Goal: Task Accomplishment & Management: Use online tool/utility

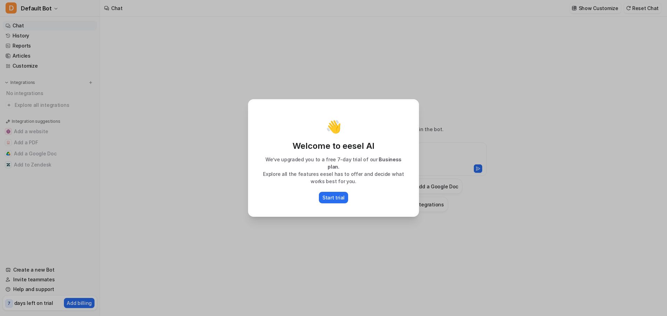
type textarea "**********"
click at [284, 166] on p "We’ve upgraded you to a free 7-day trial of our Business plan." at bounding box center [333, 163] width 155 height 15
click at [279, 167] on div at bounding box center [279, 167] width 0 height 0
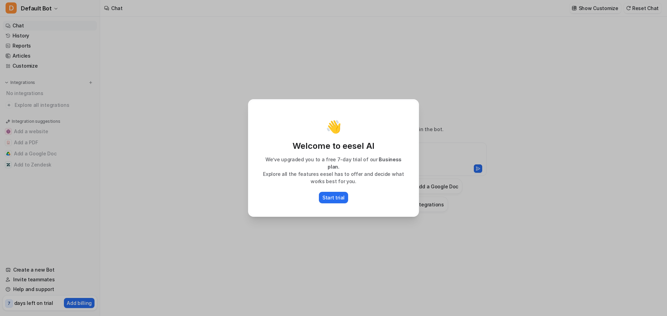
click at [347, 177] on p "Explore all the features eesel has to offer and decide what works best for you." at bounding box center [333, 177] width 155 height 15
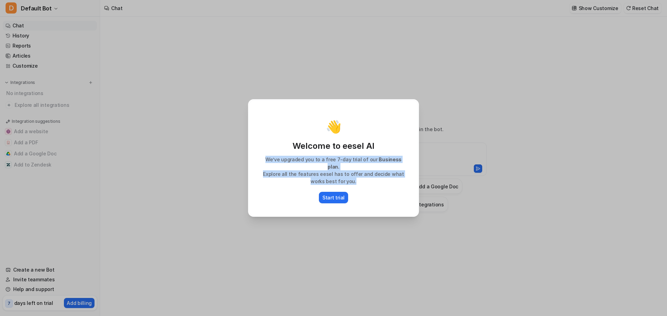
drag, startPoint x: 357, startPoint y: 177, endPoint x: 266, endPoint y: 165, distance: 91.4
click at [266, 165] on div "We’ve upgraded you to a free 7-day trial of our Business plan. Explore all the …" at bounding box center [333, 170] width 155 height 29
click at [262, 151] on div at bounding box center [262, 151] width 0 height 0
click at [274, 170] on p "Explore all the features eesel has to offer and decide what works best for you." at bounding box center [333, 177] width 155 height 15
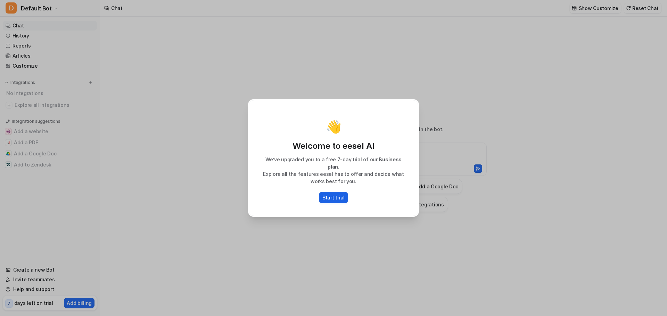
click at [328, 194] on p "Start trial" at bounding box center [333, 197] width 22 height 7
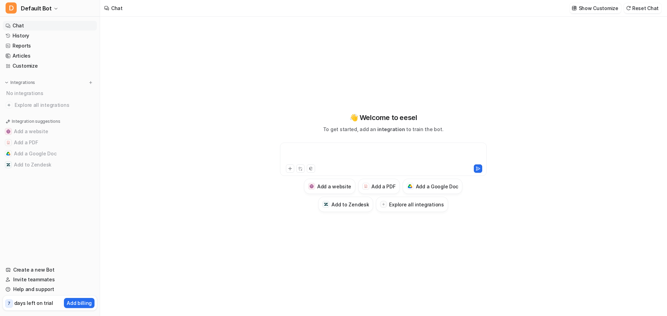
click at [323, 151] on div at bounding box center [383, 155] width 203 height 16
click at [424, 185] on h3 "Add a Google Doc" at bounding box center [437, 186] width 43 height 7
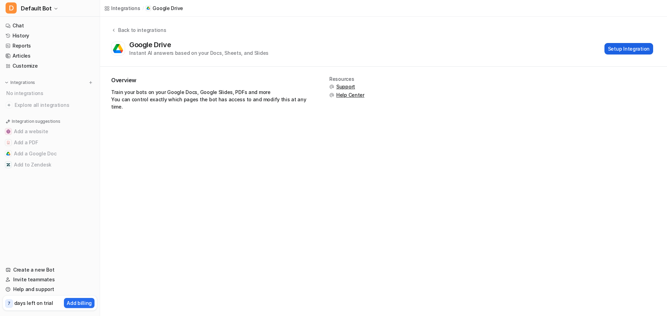
click at [635, 50] on button "Setup Integration" at bounding box center [628, 48] width 49 height 11
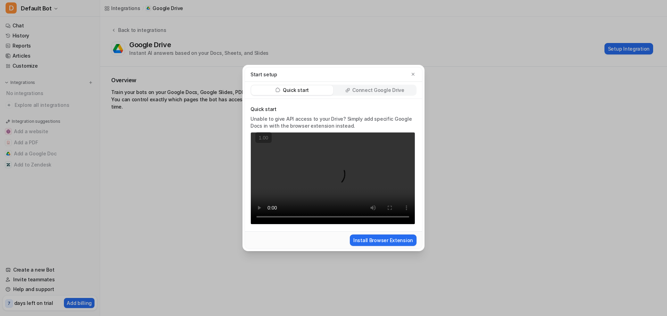
click at [357, 91] on p "Connect Google Drive" at bounding box center [378, 90] width 52 height 7
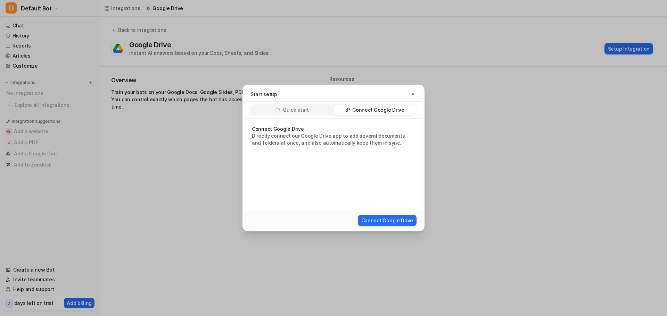
click at [302, 111] on p "Quick start" at bounding box center [296, 110] width 26 height 7
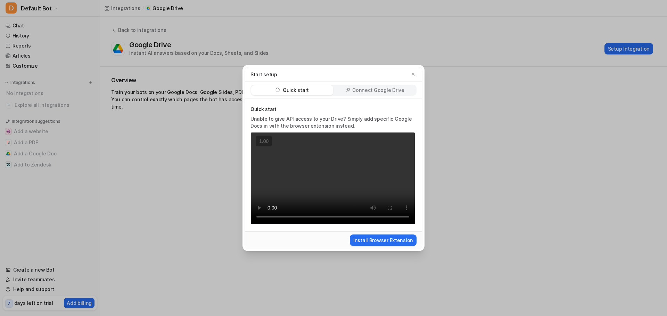
click at [344, 176] on video "Your browser does not support the video tag." at bounding box center [332, 178] width 165 height 93
drag, startPoint x: 281, startPoint y: 149, endPoint x: 318, endPoint y: 190, distance: 55.8
click at [281, 149] on video "Your browser does not support the video tag." at bounding box center [332, 178] width 165 height 93
click at [382, 239] on button "Install Browser Extension" at bounding box center [383, 240] width 67 height 11
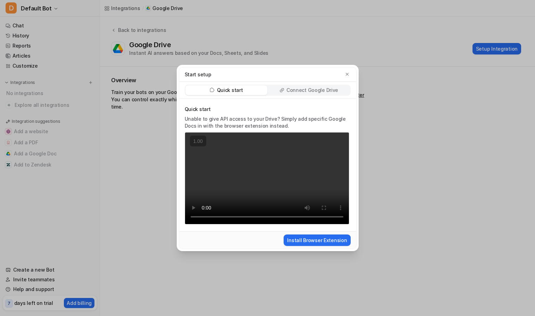
click at [235, 173] on video "Your browser does not support the video tag." at bounding box center [267, 178] width 165 height 93
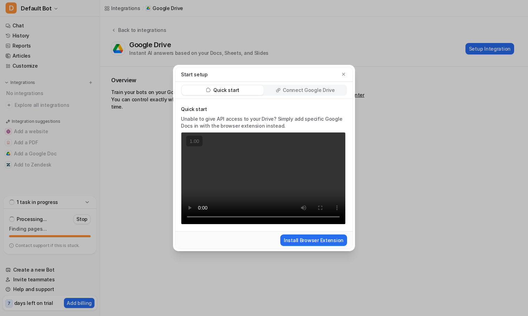
click at [312, 93] on p "Connect Google Drive" at bounding box center [309, 90] width 52 height 7
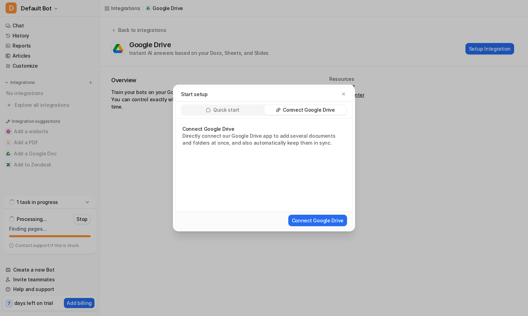
click at [349, 95] on div "Start setup" at bounding box center [263, 94] width 177 height 15
click at [347, 93] on button "button" at bounding box center [343, 94] width 7 height 7
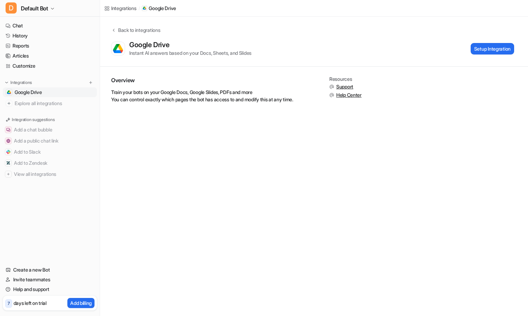
click at [38, 92] on span "Google Drive" at bounding box center [28, 92] width 27 height 7
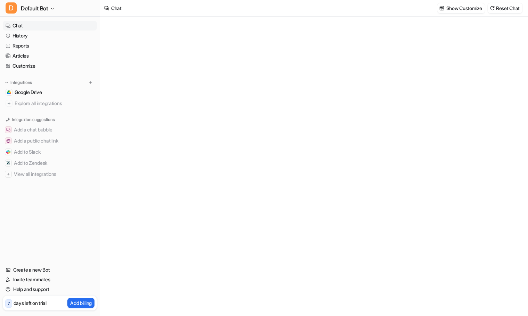
type textarea "**********"
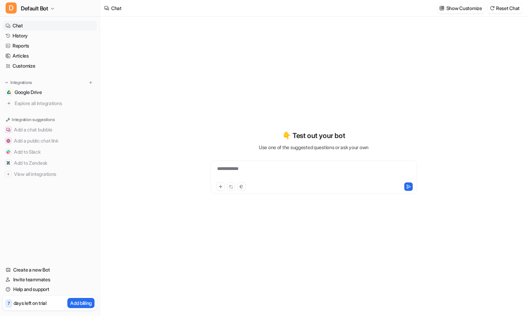
click at [251, 169] on div "**********" at bounding box center [313, 173] width 203 height 16
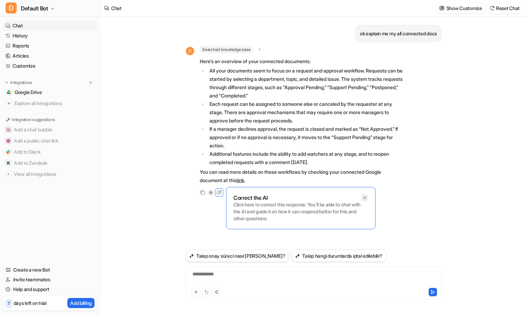
click at [365, 199] on icon at bounding box center [364, 198] width 3 height 3
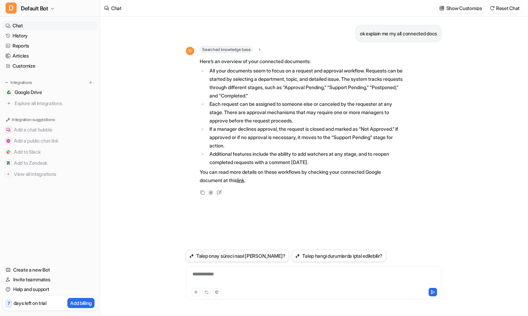
click at [252, 255] on button "Talep onay süreci nasıl işler?" at bounding box center [237, 256] width 103 height 12
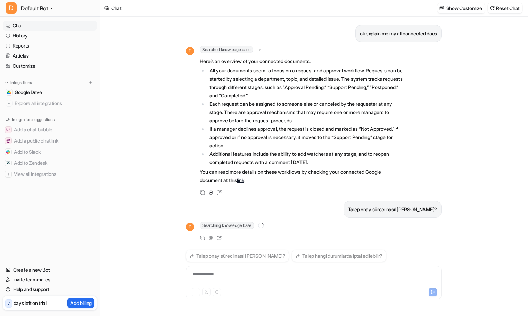
scroll to position [3, 0]
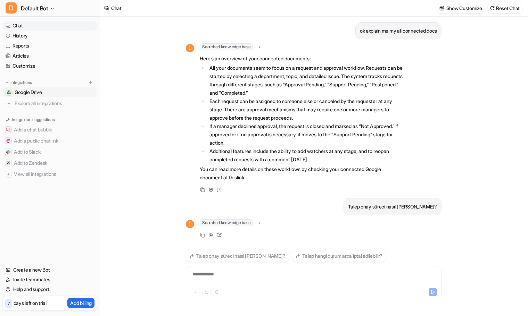
click at [36, 93] on span "Google Drive" at bounding box center [28, 92] width 27 height 7
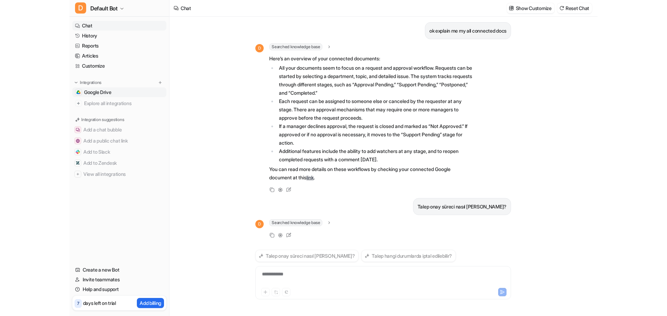
scroll to position [14, 0]
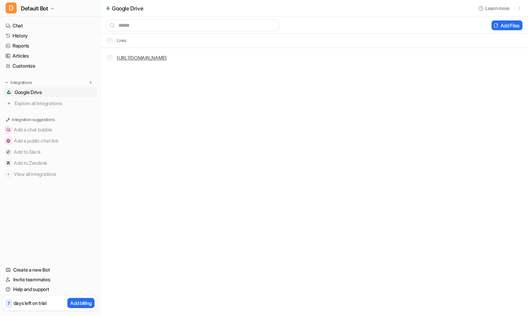
click at [139, 59] on link "[URL][DOMAIN_NAME]" at bounding box center [142, 58] width 50 height 6
click at [322, 114] on div "Google Drive Learn more Add Files Links https://docs.google.com/document/d/1QHT…" at bounding box center [264, 158] width 528 height 316
click at [429, 69] on div "Google Drive Learn more Add Files Links https://docs.google.com/document/d/1QHT…" at bounding box center [264, 158] width 528 height 316
click at [35, 92] on span "Google Drive" at bounding box center [28, 92] width 27 height 7
click at [26, 8] on span "Default Bot" at bounding box center [34, 8] width 27 height 10
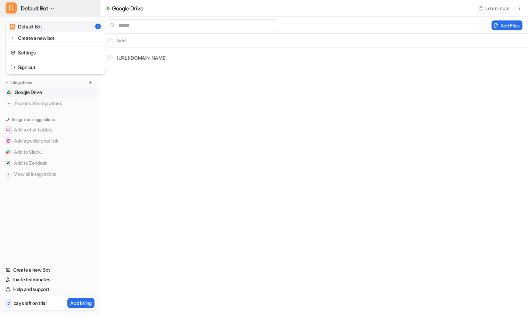
click at [26, 8] on span "Default Bot" at bounding box center [34, 8] width 27 height 10
click at [5, 5] on button "D Default Bot" at bounding box center [50, 8] width 100 height 17
click at [8, 5] on span "D" at bounding box center [11, 7] width 11 height 11
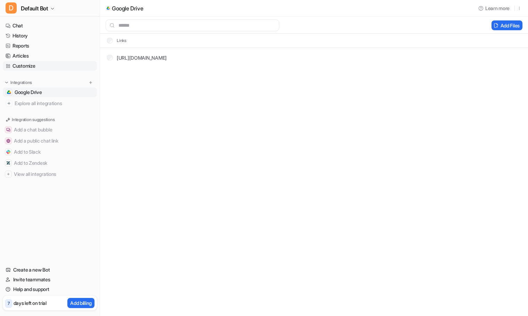
click at [28, 64] on link "Customize" at bounding box center [50, 66] width 94 height 10
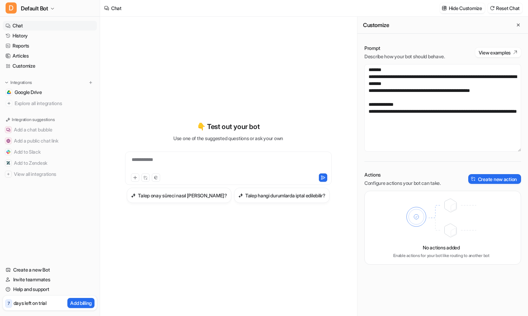
click at [33, 25] on link "Chat" at bounding box center [50, 26] width 94 height 10
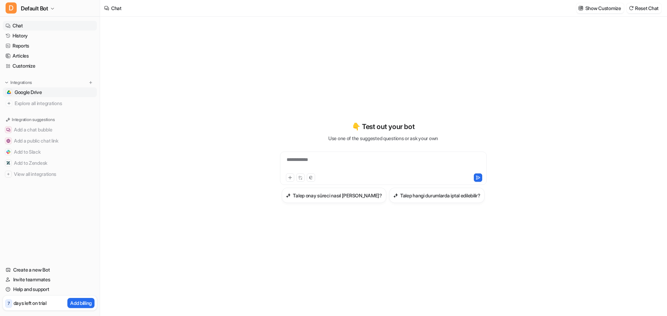
click at [35, 95] on span "Google Drive" at bounding box center [28, 92] width 27 height 7
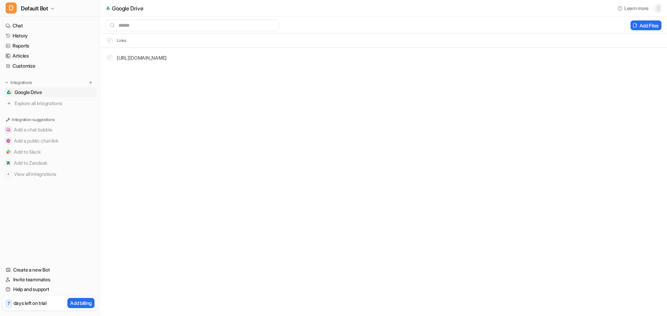
click at [527, 8] on button "button" at bounding box center [658, 8] width 6 height 9
drag, startPoint x: 121, startPoint y: 4, endPoint x: 144, endPoint y: 5, distance: 22.9
click at [121, 4] on div "Google Drive" at bounding box center [124, 8] width 49 height 17
click at [527, 19] on div "Add Files" at bounding box center [383, 25] width 567 height 17
click at [527, 22] on button "Add Files" at bounding box center [645, 25] width 31 height 10
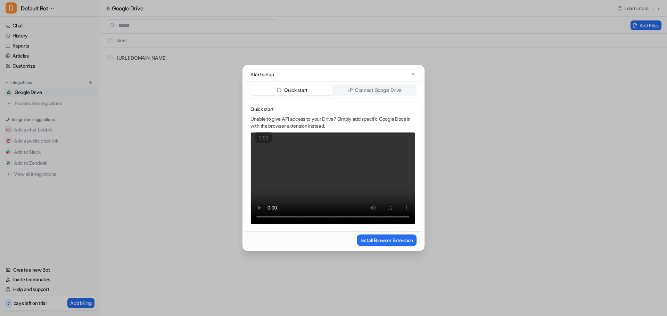
click at [302, 95] on div "Quick start" at bounding box center [292, 90] width 82 height 10
click at [362, 90] on p "Connect Google Drive" at bounding box center [378, 90] width 47 height 7
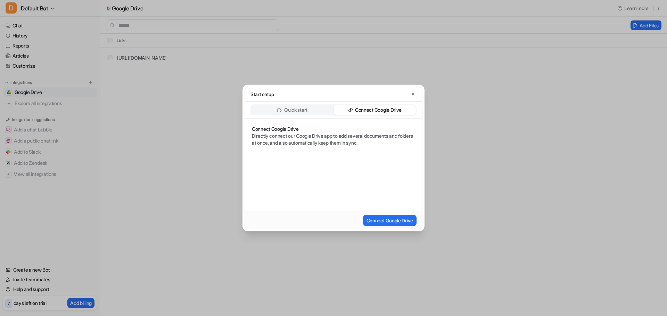
click at [317, 103] on div "Quick start Connect Google Drive" at bounding box center [333, 110] width 177 height 17
click at [316, 105] on div "Quick start Connect Google Drive" at bounding box center [333, 110] width 177 height 17
click at [313, 107] on div "Quick start" at bounding box center [292, 110] width 82 height 10
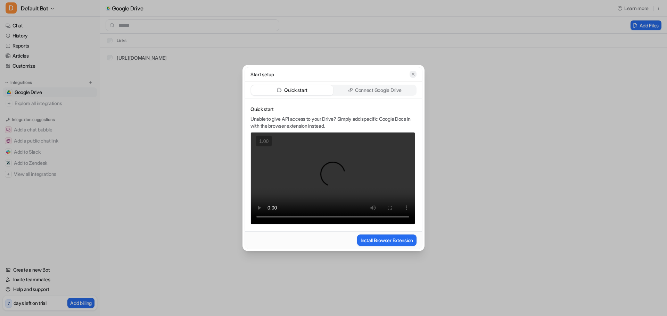
click at [413, 71] on button "button" at bounding box center [412, 74] width 7 height 7
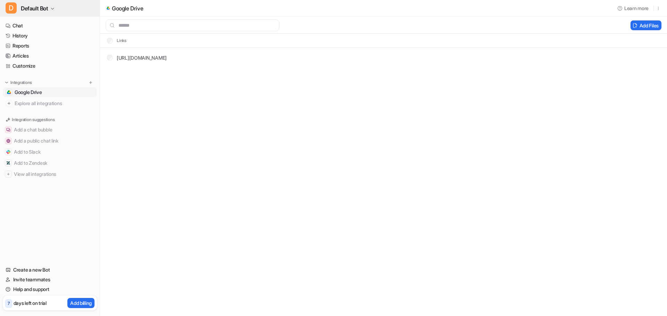
click at [10, 11] on span "D" at bounding box center [11, 7] width 11 height 11
click at [23, 54] on link "Articles" at bounding box center [50, 56] width 94 height 10
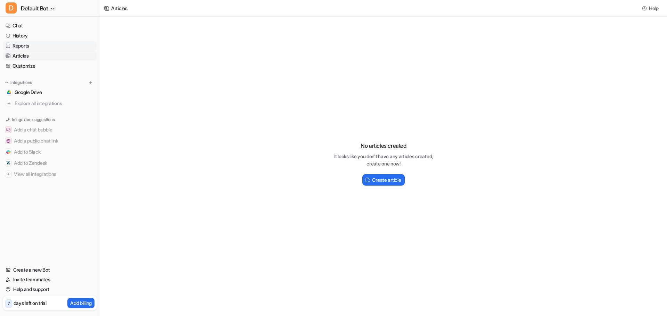
click at [25, 41] on link "Reports" at bounding box center [50, 46] width 94 height 10
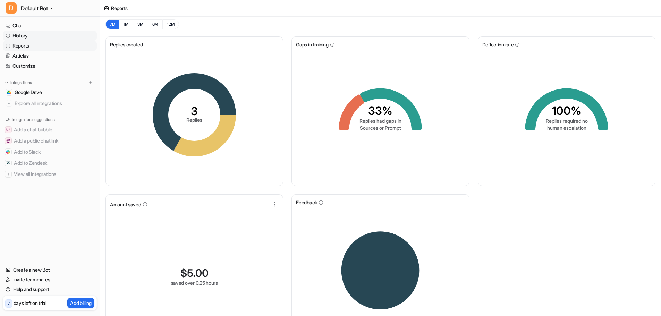
click at [26, 35] on link "History" at bounding box center [50, 36] width 94 height 10
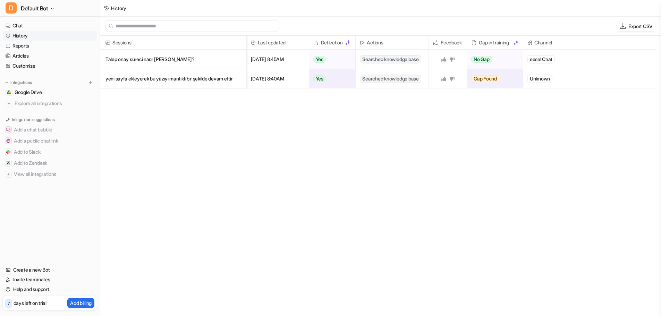
click at [210, 80] on p "yeni sayfa ekleyerek bu yazıyı mantıklı bir şekilde devam ettir" at bounding box center [173, 78] width 135 height 19
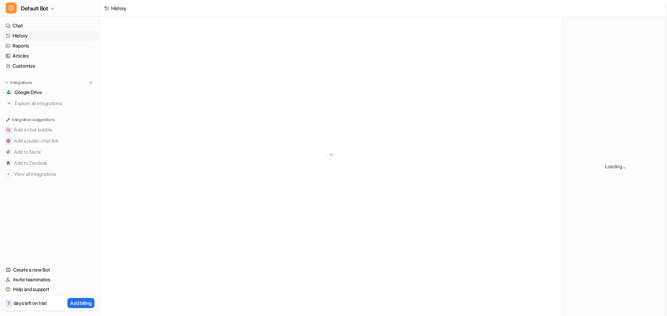
click at [210, 80] on div at bounding box center [331, 157] width 462 height 280
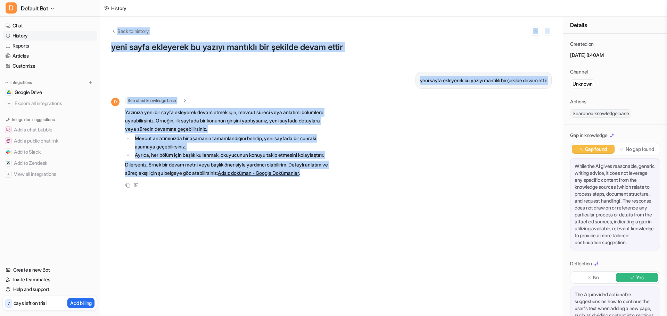
click at [269, 136] on li "Mevcut anlatımınızda bir aşamanın tamamlandığını belirtip, yeni sayfada bir son…" at bounding box center [230, 142] width 195 height 17
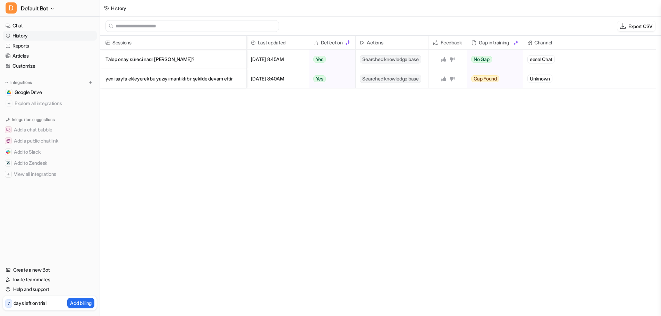
click at [400, 159] on div "Sessions Last updated Deflection Actions Feedback Gap in training Channel Talep…" at bounding box center [380, 177] width 561 height 282
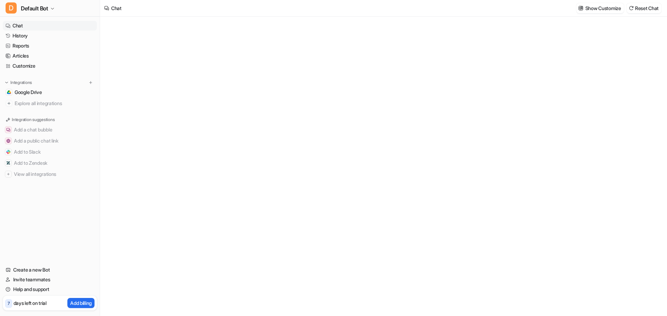
type textarea "**********"
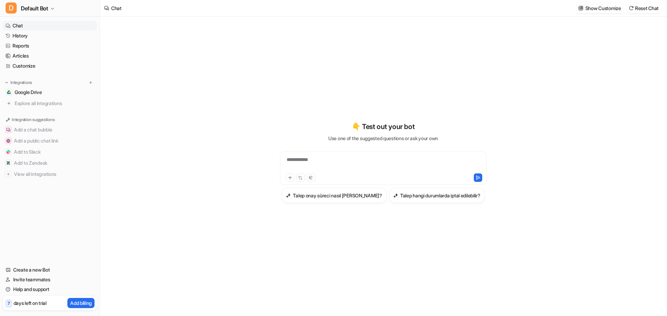
click at [600, 0] on div "Show Customize Reset Chat" at bounding box center [618, 8] width 91 height 16
click at [602, 4] on button "Show Customize" at bounding box center [600, 8] width 48 height 10
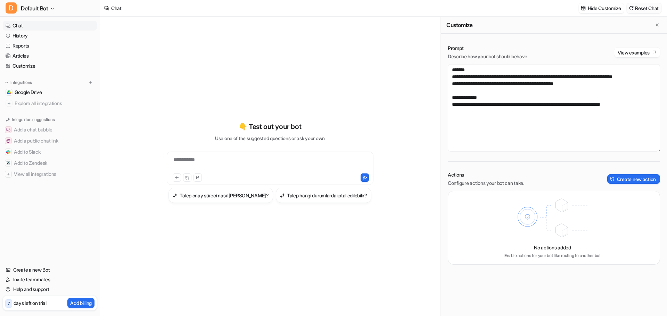
click at [641, 9] on button "Reset Chat" at bounding box center [643, 8] width 35 height 10
click at [621, 9] on div "Chat Hide Customize Reset Chat" at bounding box center [383, 8] width 567 height 17
click at [651, 19] on div "Customize" at bounding box center [554, 25] width 226 height 17
click at [653, 22] on button "Close flyout" at bounding box center [657, 25] width 8 height 8
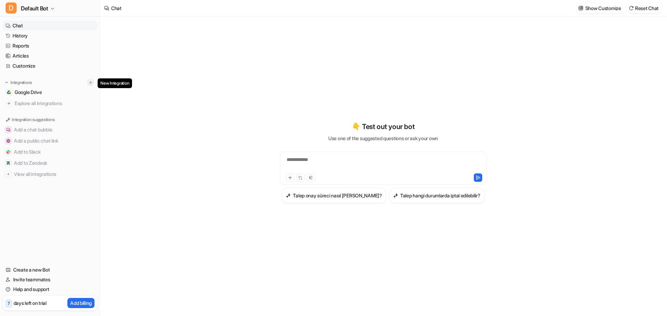
click at [90, 81] on img at bounding box center [90, 82] width 5 height 5
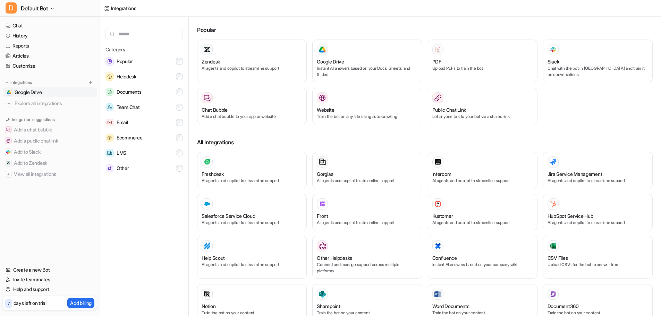
click at [22, 91] on span "Google Drive" at bounding box center [28, 92] width 27 height 7
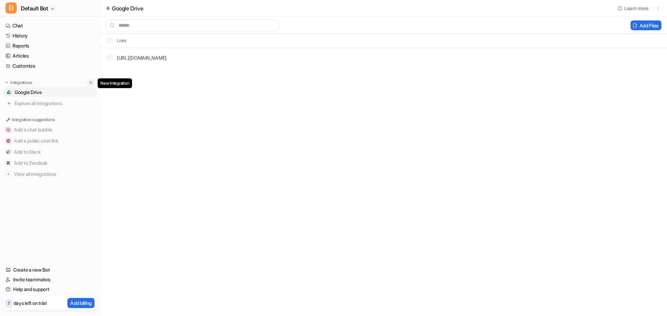
click at [89, 85] on img at bounding box center [90, 82] width 5 height 5
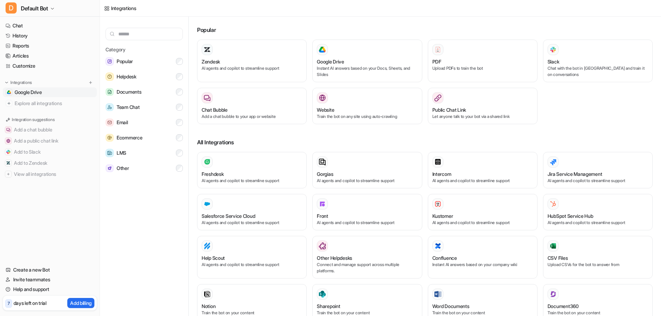
click at [36, 89] on link "Google Drive" at bounding box center [50, 92] width 94 height 10
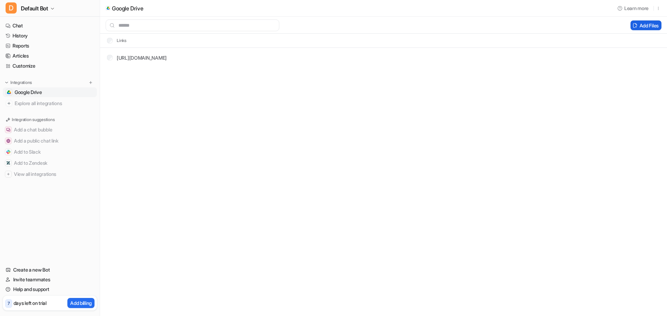
click at [647, 30] on button "Add Files" at bounding box center [645, 25] width 31 height 10
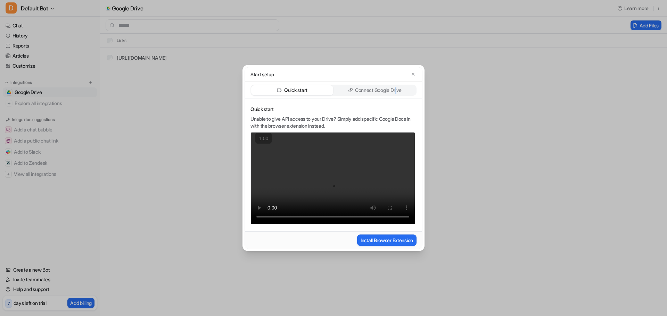
click at [397, 87] on div "Connect Google Drive" at bounding box center [375, 90] width 82 height 10
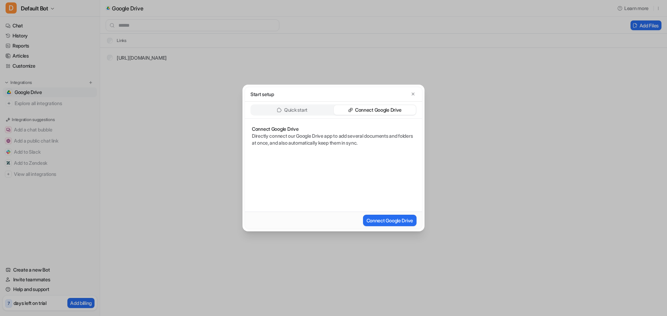
click at [308, 135] on p "Directly connect our Google Drive app to add several documents and folders at o…" at bounding box center [333, 140] width 163 height 14
click at [395, 224] on button "Connect Google Drive" at bounding box center [389, 220] width 53 height 11
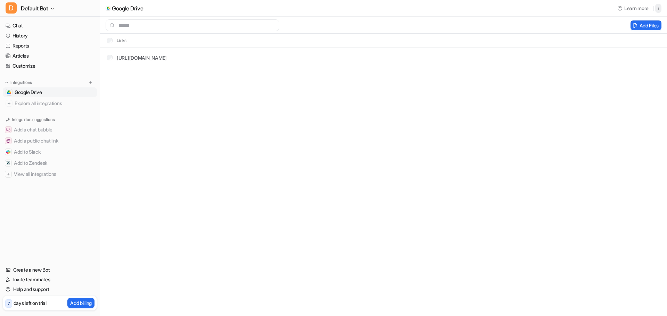
click at [656, 7] on icon "button" at bounding box center [658, 8] width 5 height 5
click at [652, 26] on button "Add Files" at bounding box center [645, 25] width 31 height 10
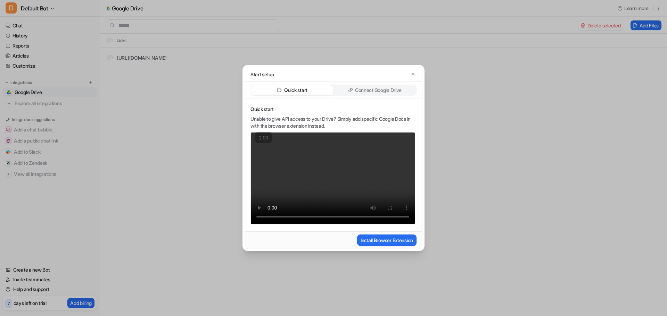
click at [414, 70] on div "Start setup" at bounding box center [333, 74] width 177 height 15
click at [413, 72] on icon "button" at bounding box center [412, 74] width 5 height 5
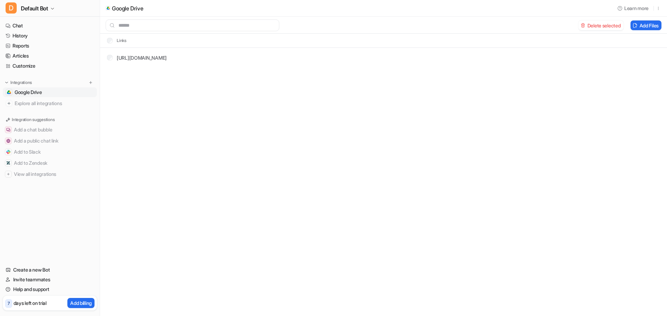
click at [411, 74] on div "Google Drive Learn more Delete selected Add Files Links [URL][DOMAIN_NAME]" at bounding box center [333, 158] width 667 height 316
click at [514, 74] on div "Google Drive Learn more Delete selected Add Files Links [URL][DOMAIN_NAME]" at bounding box center [333, 158] width 667 height 316
click at [91, 82] on img at bounding box center [90, 82] width 5 height 5
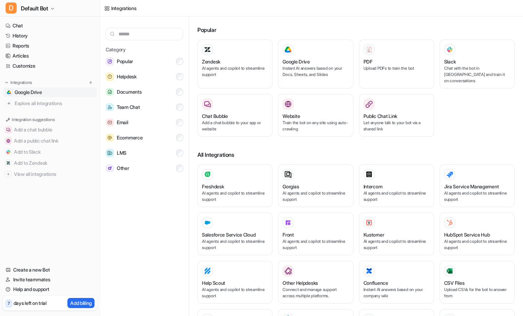
click at [34, 92] on span "Google Drive" at bounding box center [28, 92] width 27 height 7
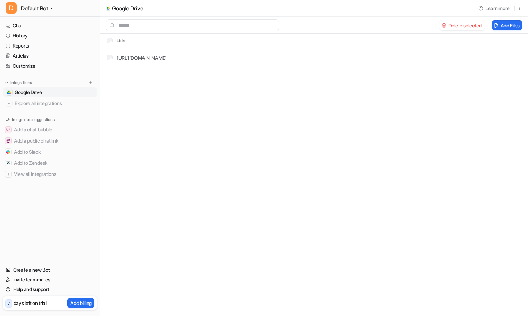
click at [160, 52] on td "[URL][DOMAIN_NAME]" at bounding box center [134, 57] width 66 height 13
click at [160, 55] on link "[URL][DOMAIN_NAME]" at bounding box center [142, 58] width 50 height 6
click at [167, 60] on link "[URL][DOMAIN_NAME]" at bounding box center [142, 58] width 50 height 6
click at [48, 9] on span "Default Bot" at bounding box center [34, 8] width 27 height 10
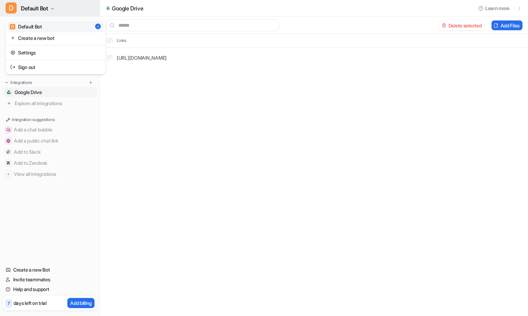
click at [48, 9] on span "Default Bot" at bounding box center [34, 8] width 27 height 10
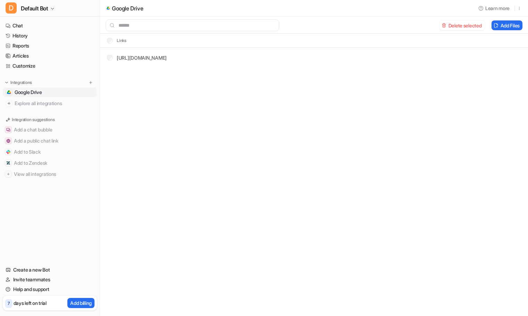
click at [249, 141] on div "Google Drive Learn more Delete selected Add Files Links [URL][DOMAIN_NAME]" at bounding box center [264, 158] width 528 height 316
